Goal: Task Accomplishment & Management: Use online tool/utility

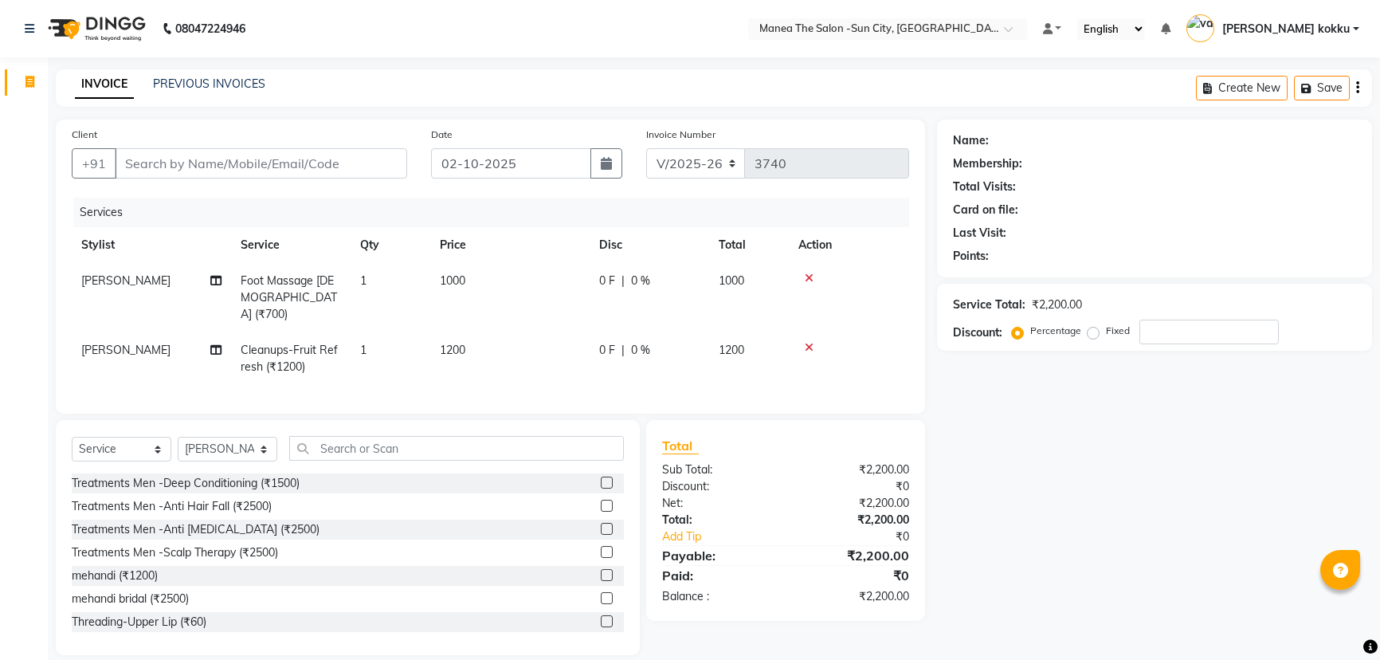
select select "5822"
select select "service"
select select "62892"
click at [151, 167] on input "Client" at bounding box center [261, 163] width 292 height 30
click at [131, 167] on input "Client" at bounding box center [261, 163] width 292 height 30
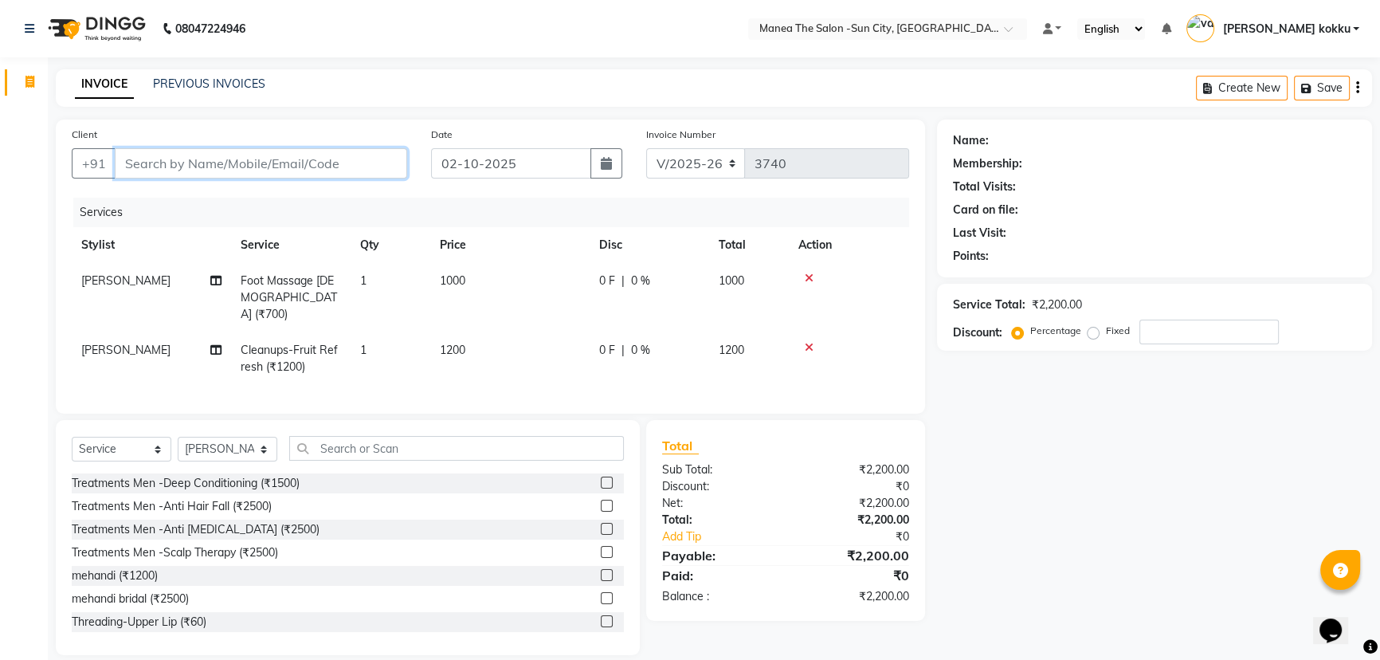
type input "9"
type input "0"
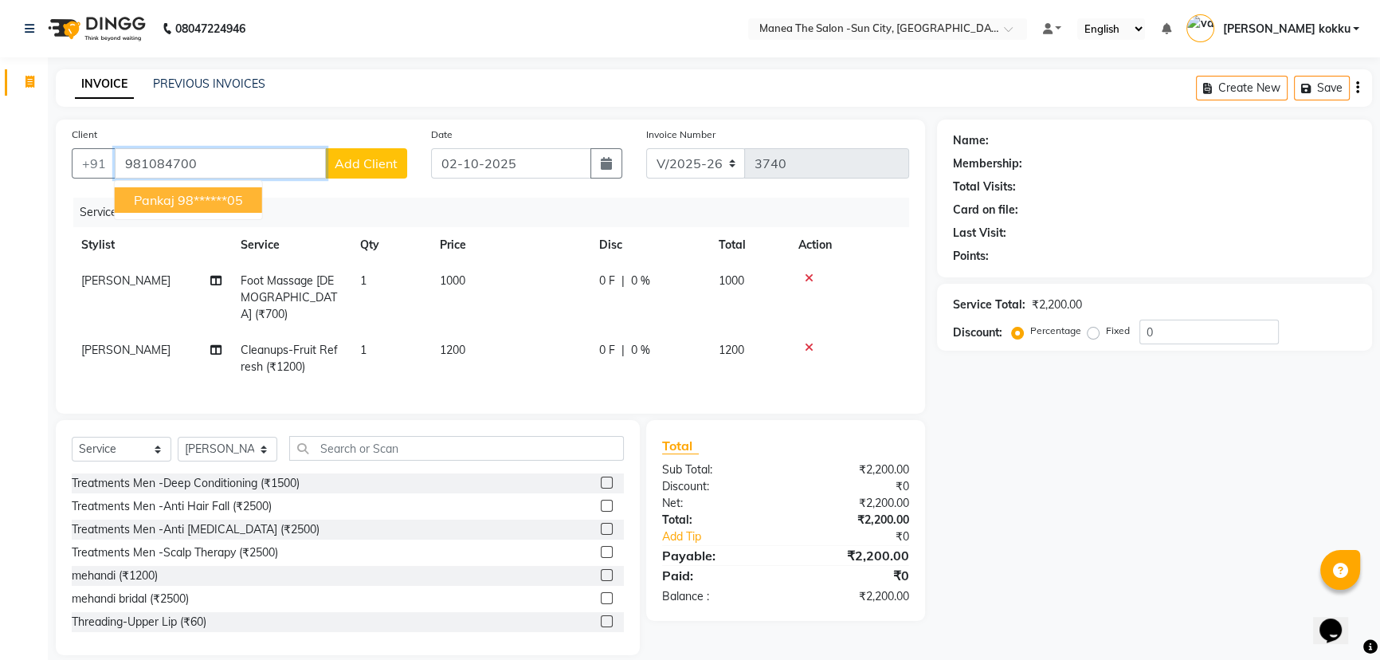
click at [174, 198] on button "Pankaj 98******05" at bounding box center [188, 200] width 147 height 26
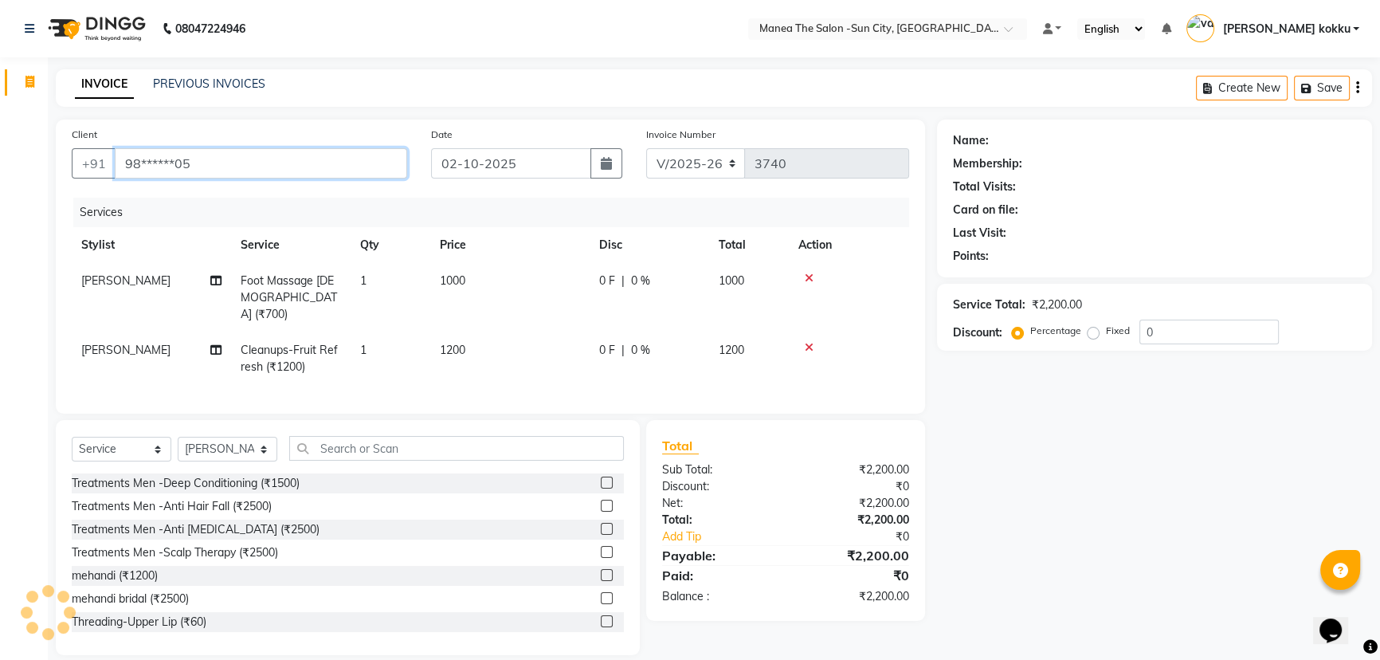
type input "98******05"
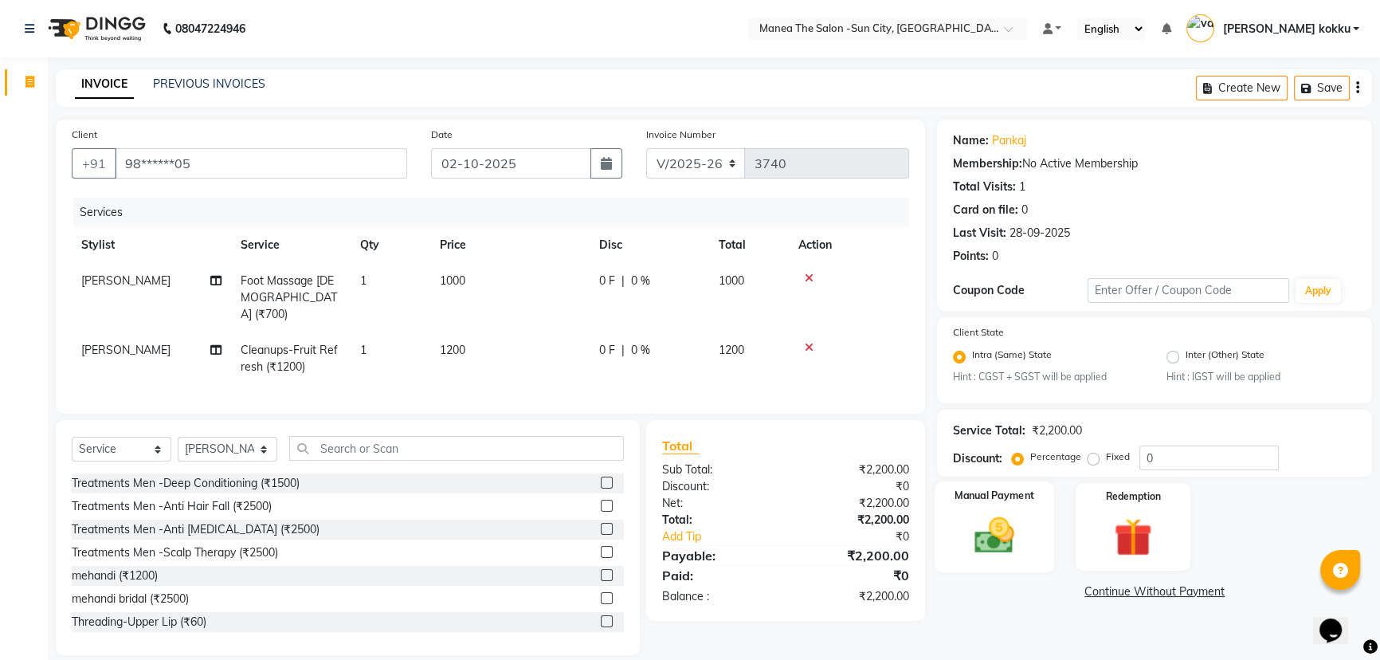
click at [1003, 528] on img at bounding box center [995, 535] width 65 height 45
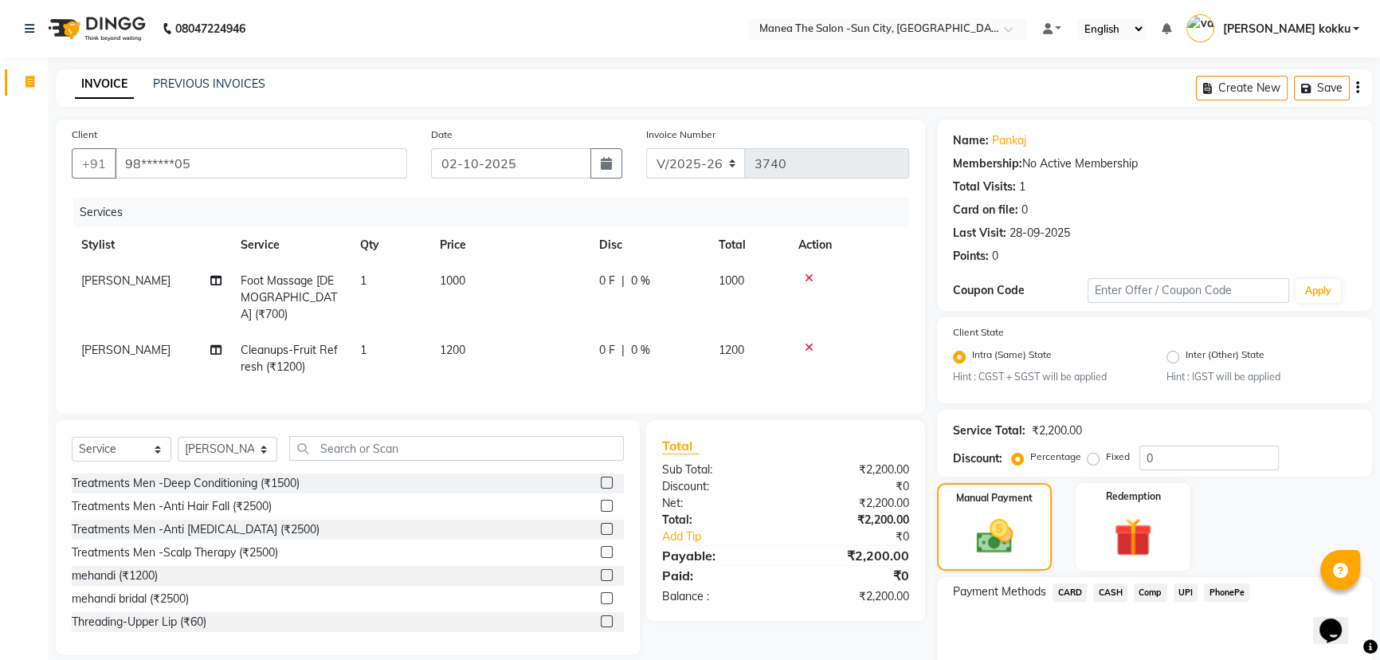
click at [1230, 592] on span "PhonePe" at bounding box center [1226, 592] width 45 height 18
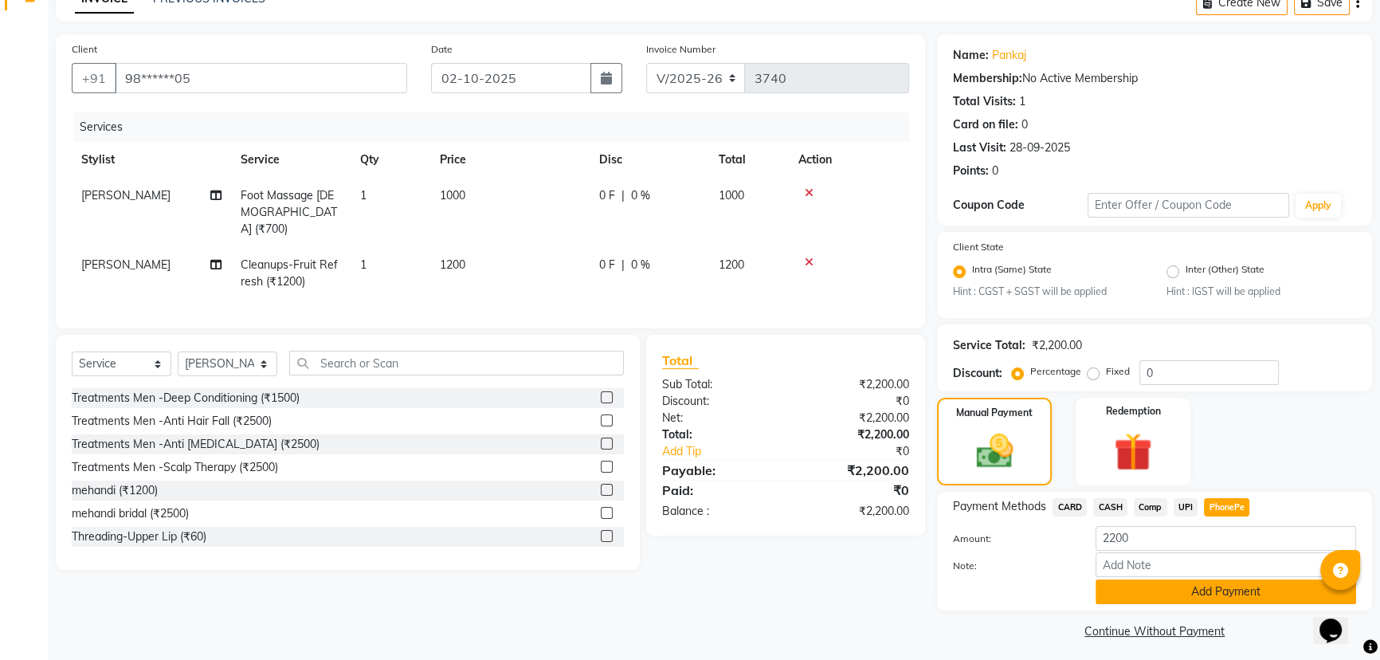
scroll to position [93, 0]
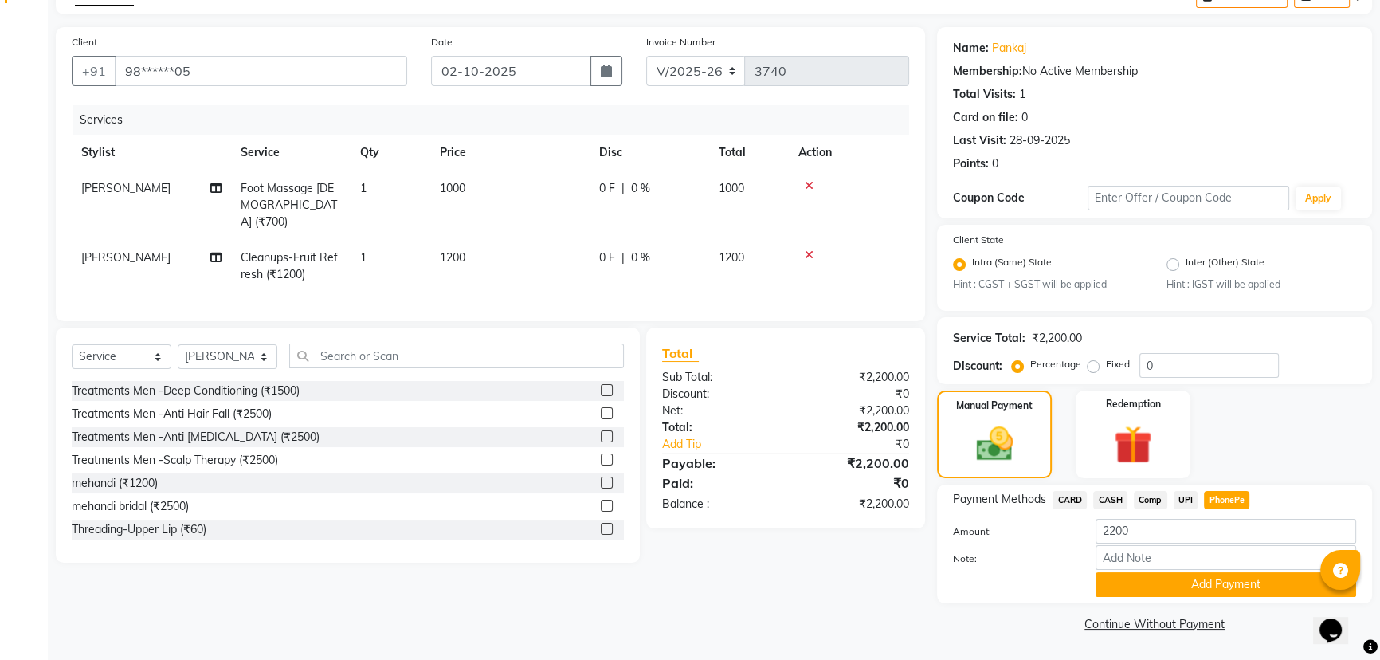
click at [1185, 598] on div "Payment Methods CARD CASH Comp UPI PhonePe Amount: 2200 Note: Add Payment" at bounding box center [1154, 544] width 435 height 119
click at [1190, 581] on button "Add Payment" at bounding box center [1226, 584] width 261 height 25
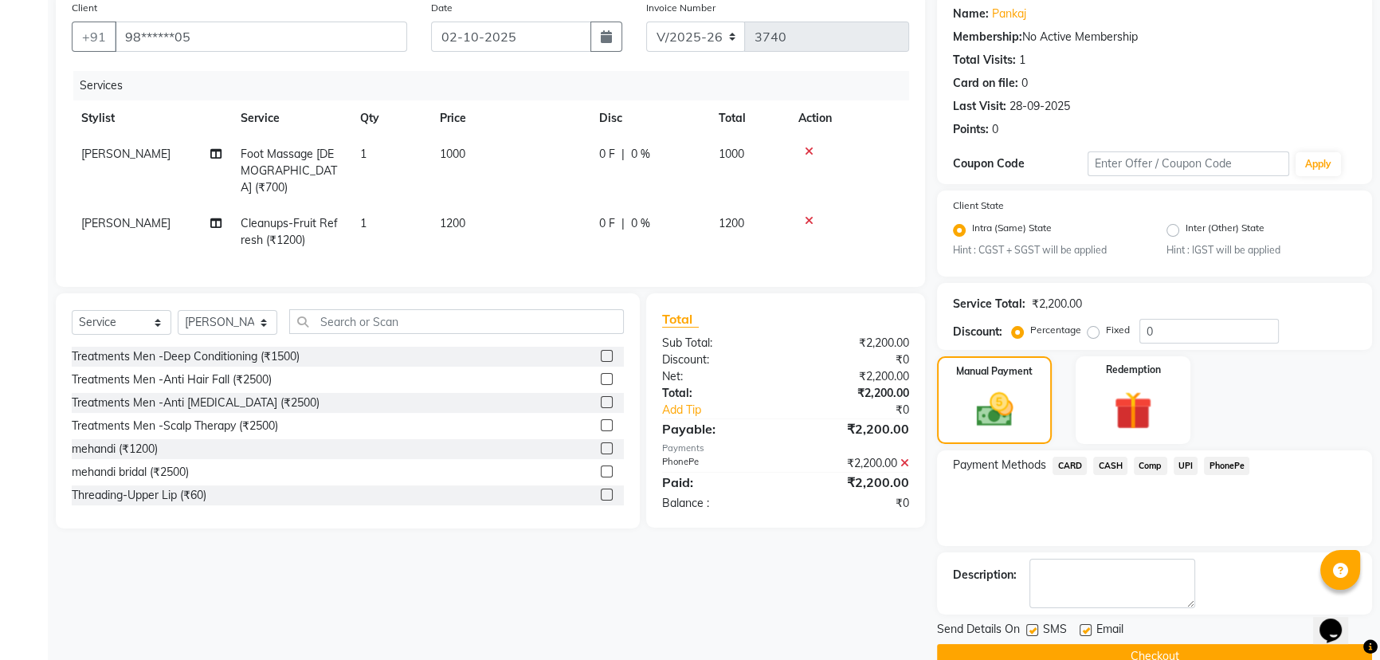
scroll to position [159, 0]
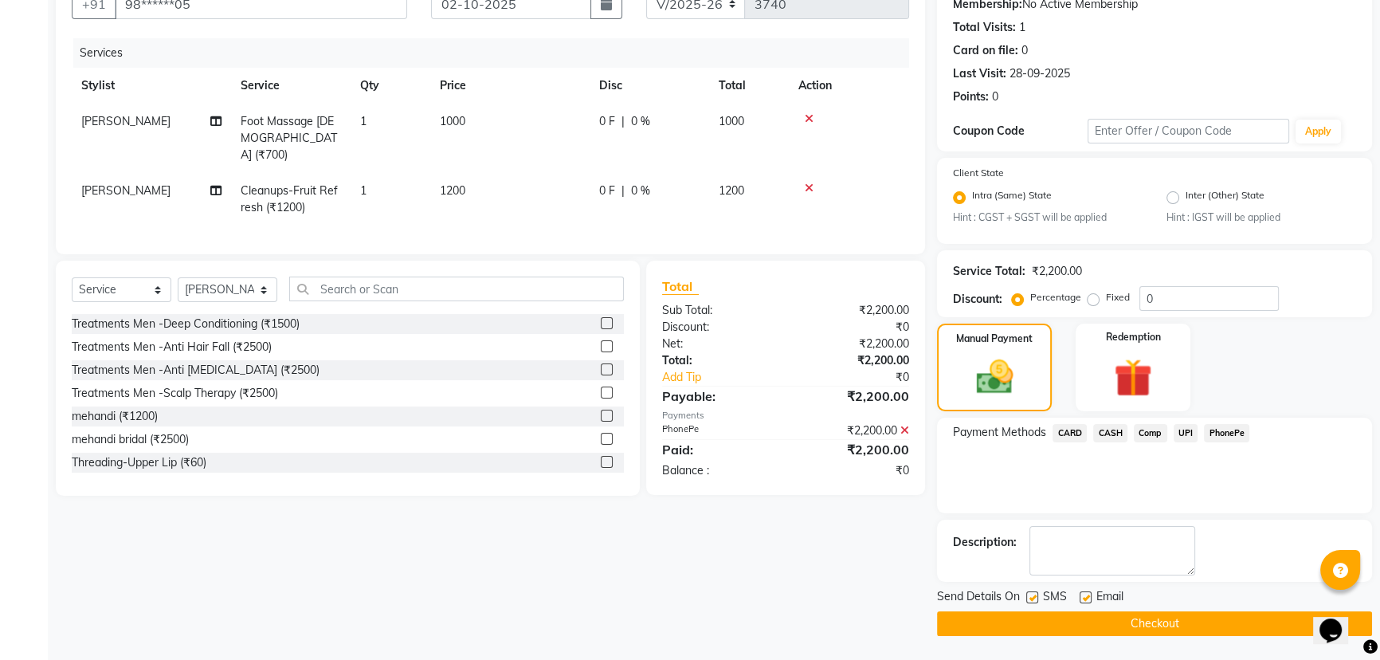
click at [1033, 595] on label at bounding box center [1032, 597] width 12 height 12
click at [1033, 595] on input "checkbox" at bounding box center [1031, 598] width 10 height 10
checkbox input "false"
click at [1073, 622] on button "Checkout" at bounding box center [1154, 623] width 435 height 25
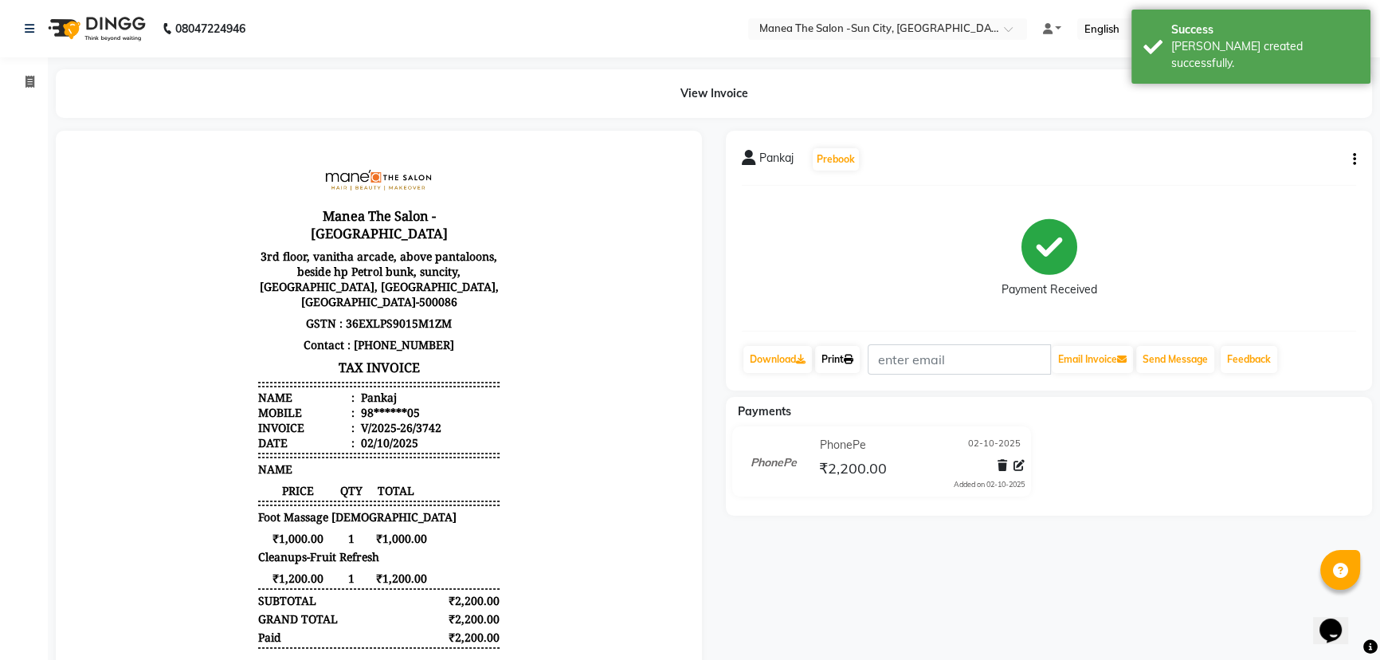
click at [842, 346] on link "Print" at bounding box center [837, 359] width 45 height 27
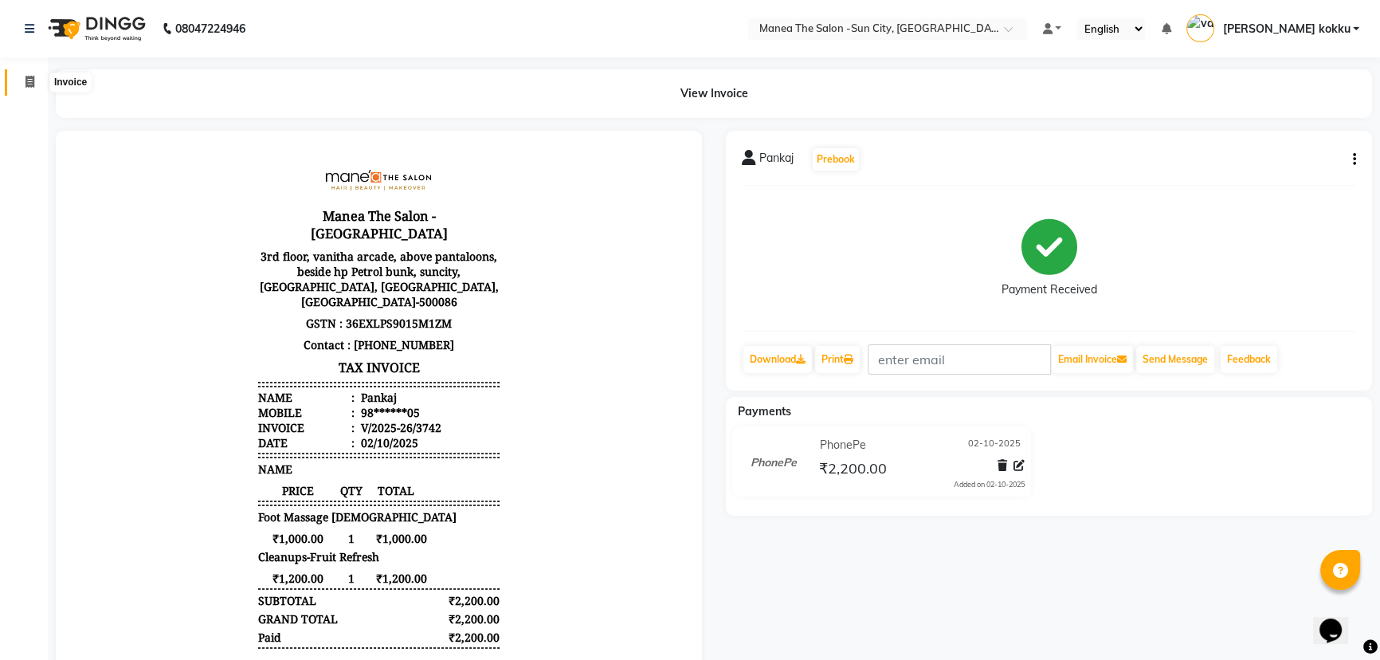
click at [35, 81] on span at bounding box center [30, 82] width 28 height 18
select select "5822"
select select "service"
